Goal: Task Accomplishment & Management: Use online tool/utility

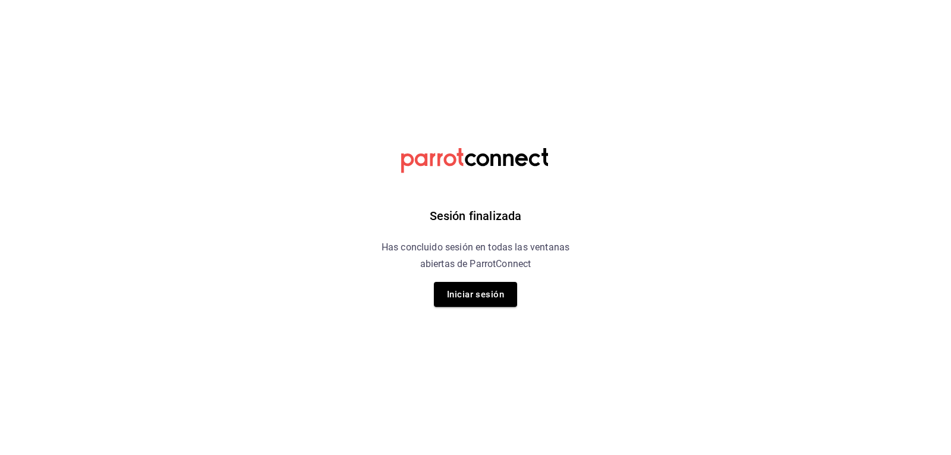
click at [716, 0] on html "Sesión finalizada Has concluido sesión en todas las ventanas abiertas de Parrot…" at bounding box center [475, 0] width 951 height 0
click at [502, 300] on button "Iniciar sesión" at bounding box center [475, 294] width 83 height 25
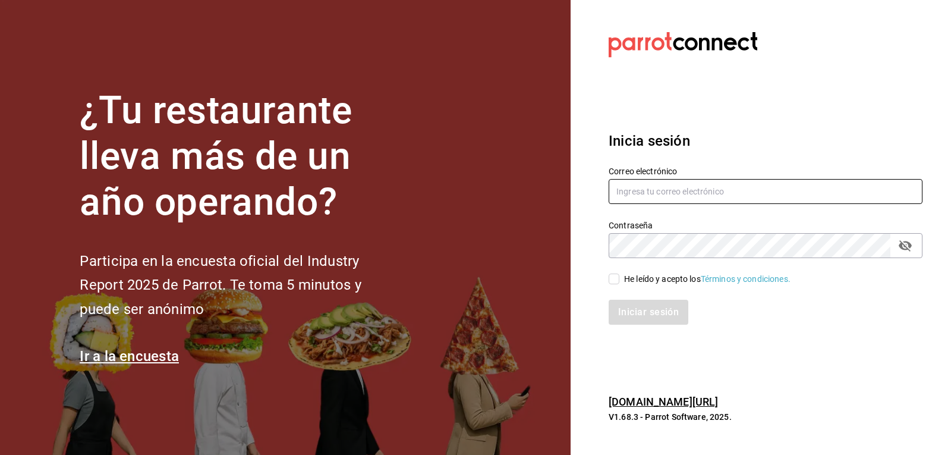
type input "mario.nino@grupocosteno.com"
click at [610, 276] on input "He leído y acepto los Términos y condiciones." at bounding box center [614, 279] width 11 height 11
checkbox input "true"
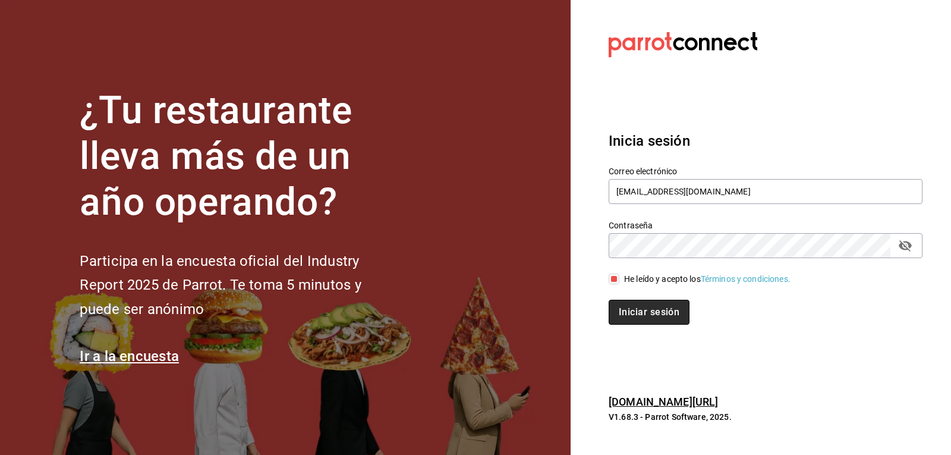
click at [633, 308] on button "Iniciar sesión" at bounding box center [649, 312] width 81 height 25
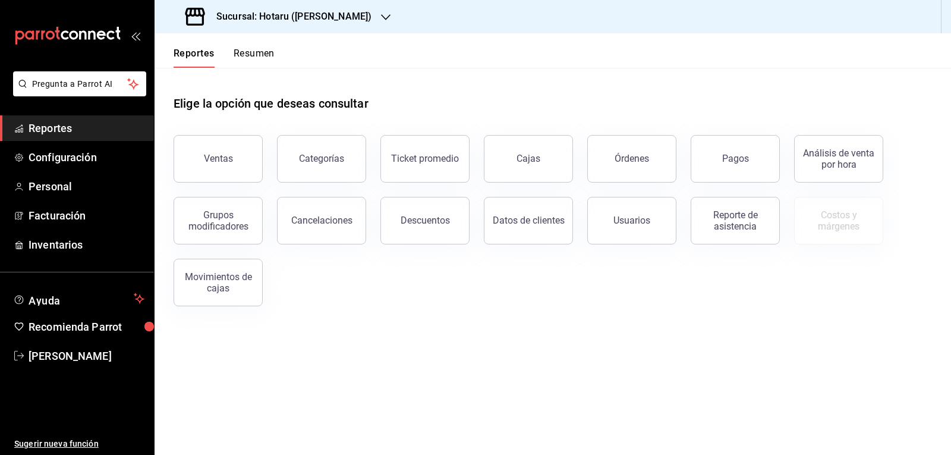
click at [290, 23] on h3 "Sucursal: Hotaru ([PERSON_NAME])" at bounding box center [289, 17] width 165 height 14
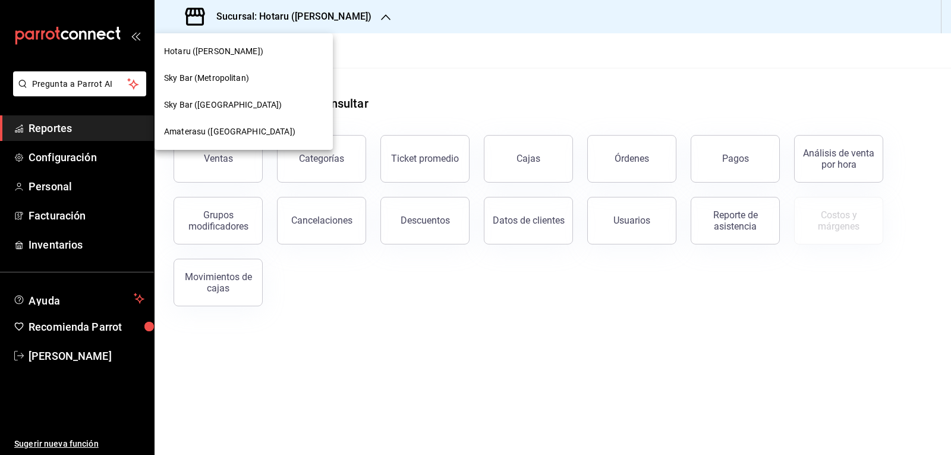
click at [235, 125] on span "Amaterasu ([GEOGRAPHIC_DATA])" at bounding box center [229, 131] width 131 height 12
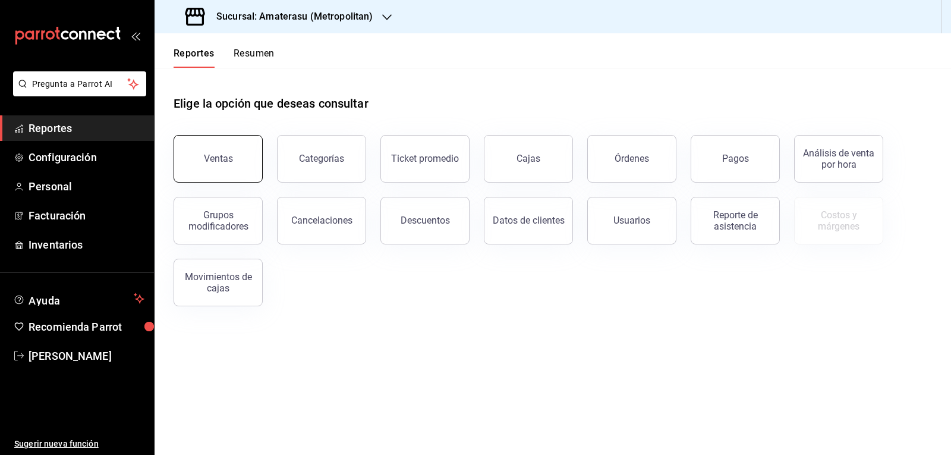
click at [250, 157] on button "Ventas" at bounding box center [218, 159] width 89 height 48
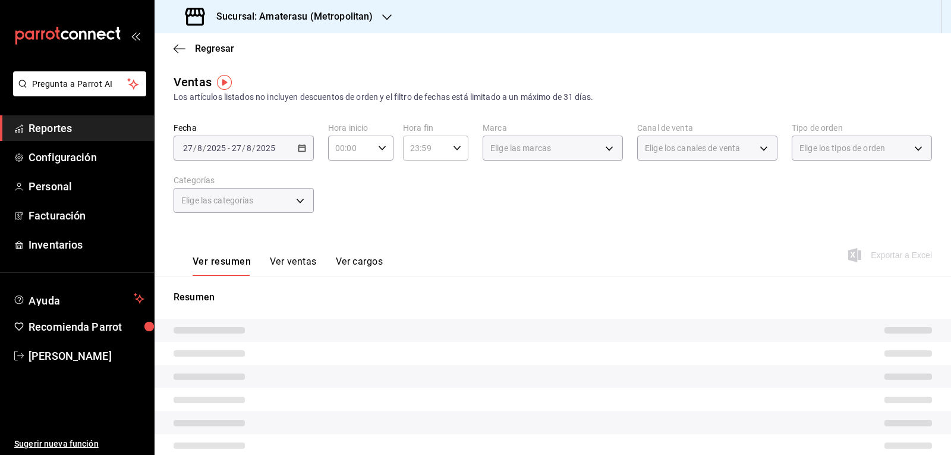
click at [369, 159] on input "00:00" at bounding box center [350, 148] width 45 height 24
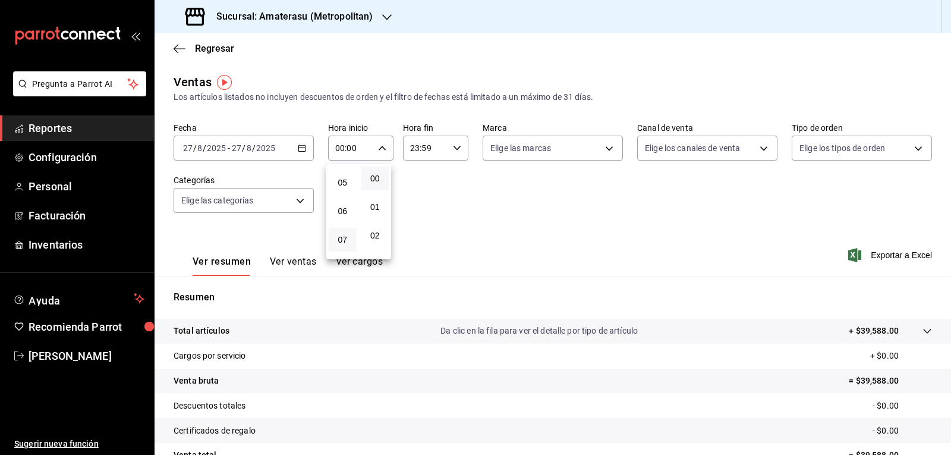
scroll to position [119, 0]
click at [344, 209] on button "05" at bounding box center [343, 202] width 28 height 24
type input "05:00"
click at [443, 194] on div at bounding box center [475, 227] width 951 height 455
click at [443, 194] on div "Fecha [DATE] [DATE] - [DATE] [DATE] Hora inicio 05:00 Hora inicio Hora fin 23:5…" at bounding box center [553, 174] width 759 height 105
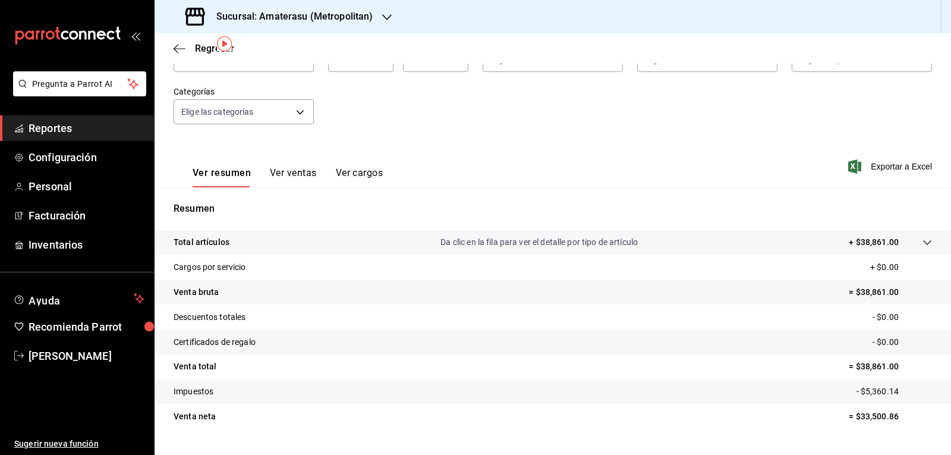
scroll to position [115, 0]
